Goal: Task Accomplishment & Management: Manage account settings

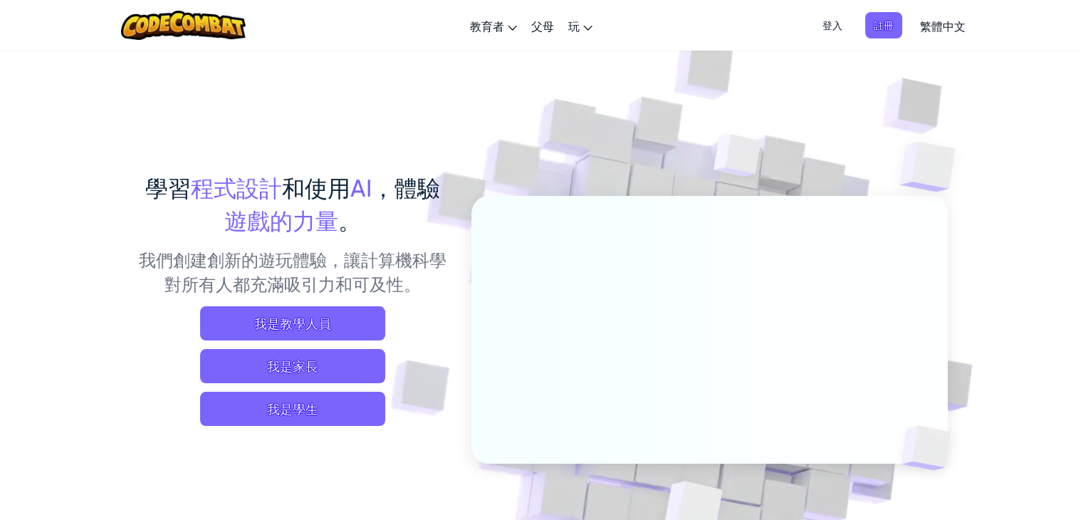
click at [835, 11] on div "登入 註冊 繁體中文 English ([GEOGRAPHIC_DATA]) English ([GEOGRAPHIC_DATA]) 简体中文 繁體中文 ру…" at bounding box center [890, 25] width 166 height 38
click at [836, 20] on span "登入" at bounding box center [832, 25] width 37 height 26
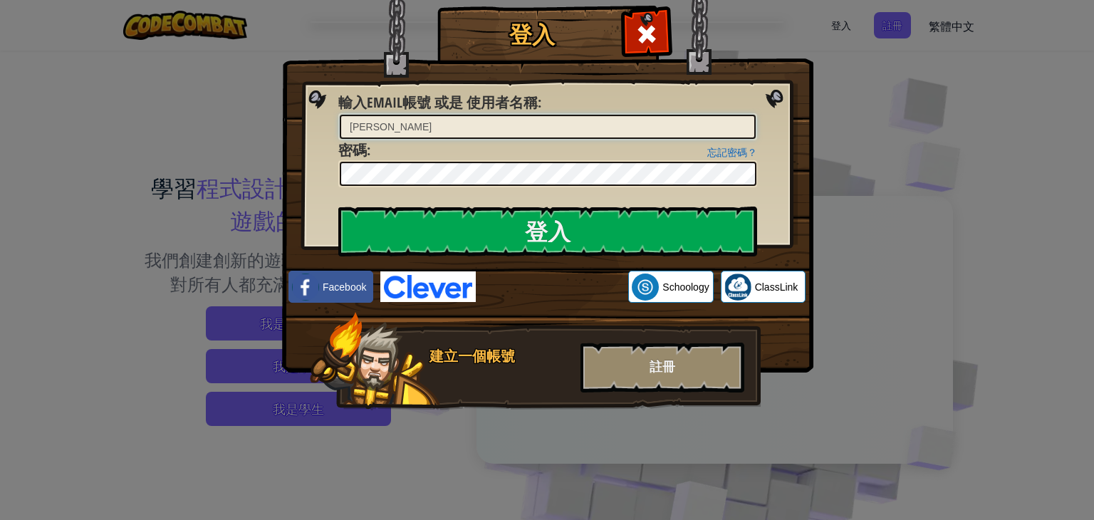
type input "[PERSON_NAME]"
click at [338, 206] on input "登入" at bounding box center [547, 231] width 419 height 50
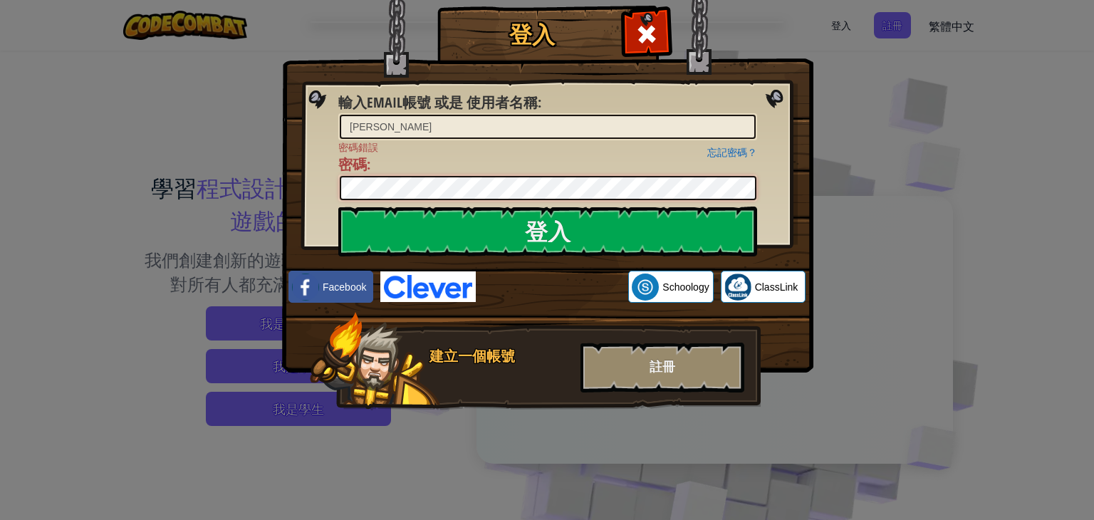
click at [338, 206] on input "登入" at bounding box center [547, 231] width 419 height 50
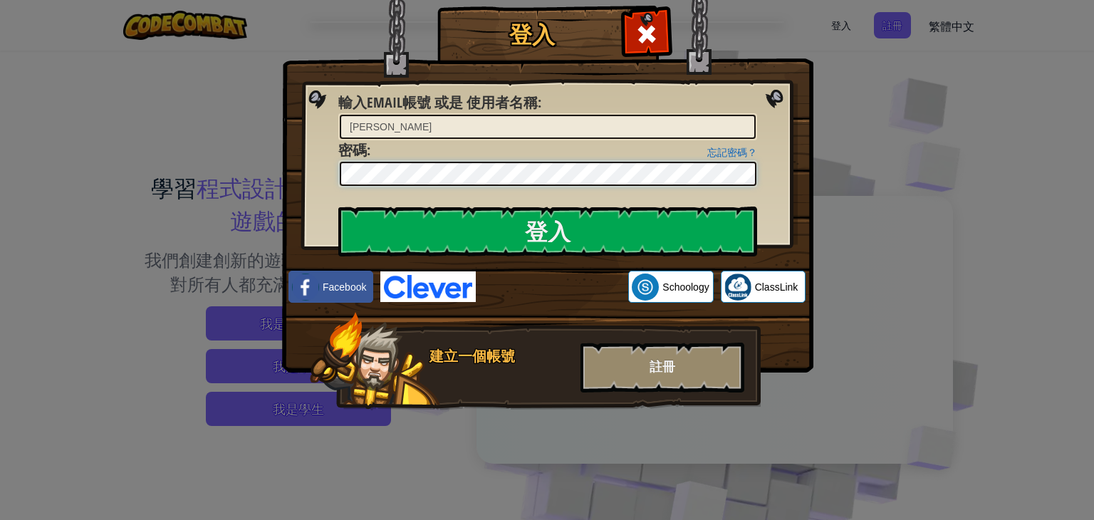
click at [338, 206] on input "登入" at bounding box center [547, 231] width 419 height 50
